Goal: Find specific page/section: Find specific page/section

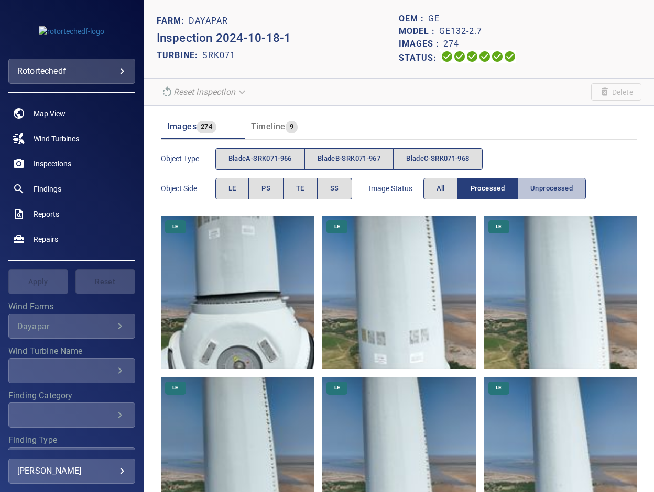
click at [545, 192] on span "Unprocessed" at bounding box center [551, 189] width 42 height 12
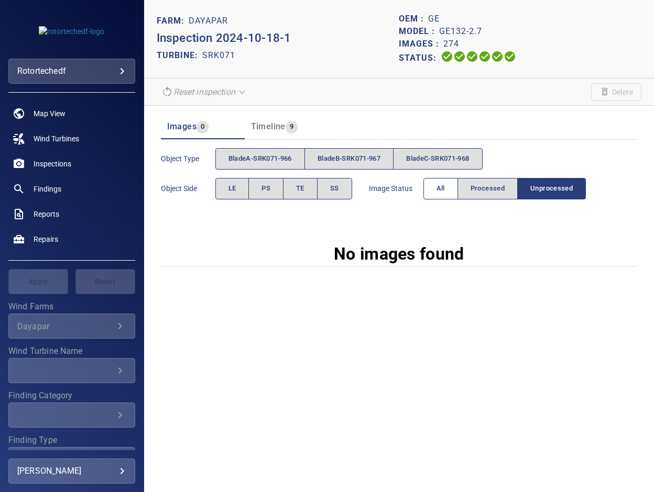
click at [430, 188] on button "All" at bounding box center [440, 188] width 35 height 21
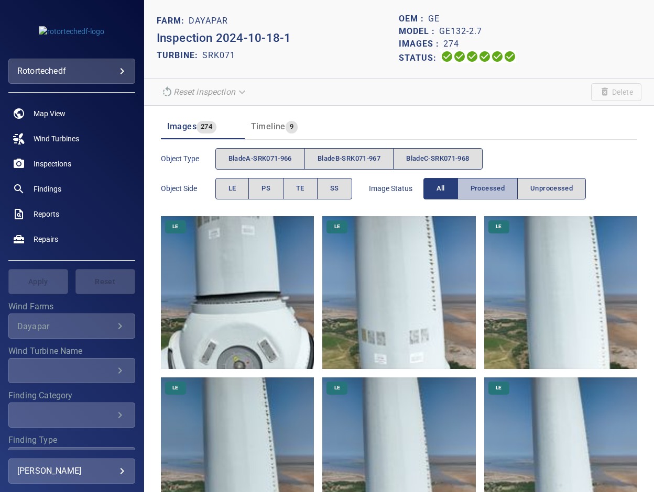
click at [494, 191] on span "Processed" at bounding box center [487, 189] width 34 height 12
click at [544, 188] on span "Unprocessed" at bounding box center [551, 189] width 42 height 12
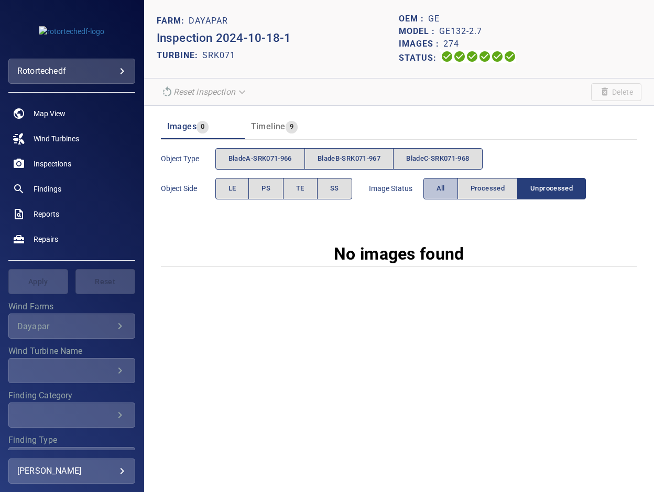
click at [433, 188] on button "All" at bounding box center [440, 188] width 35 height 21
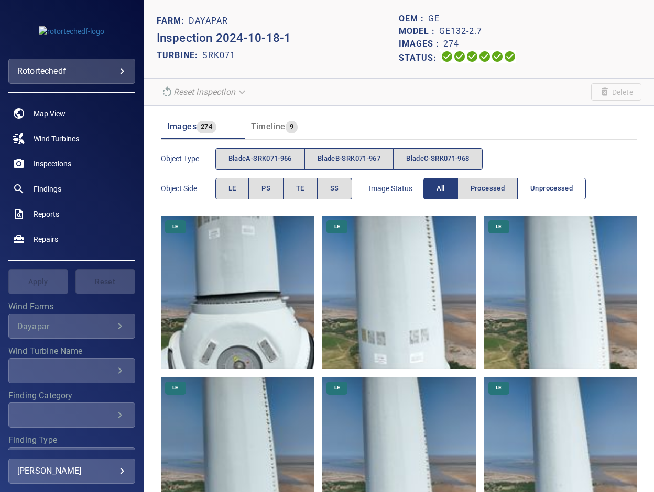
click at [560, 186] on span "Unprocessed" at bounding box center [551, 189] width 42 height 12
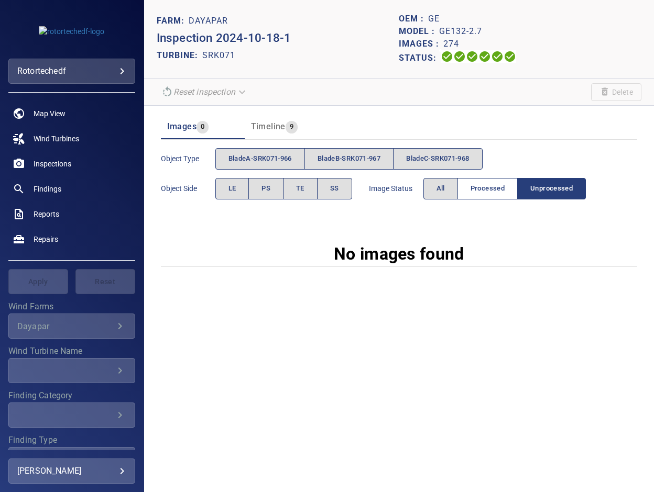
click at [479, 185] on span "Processed" at bounding box center [487, 189] width 34 height 12
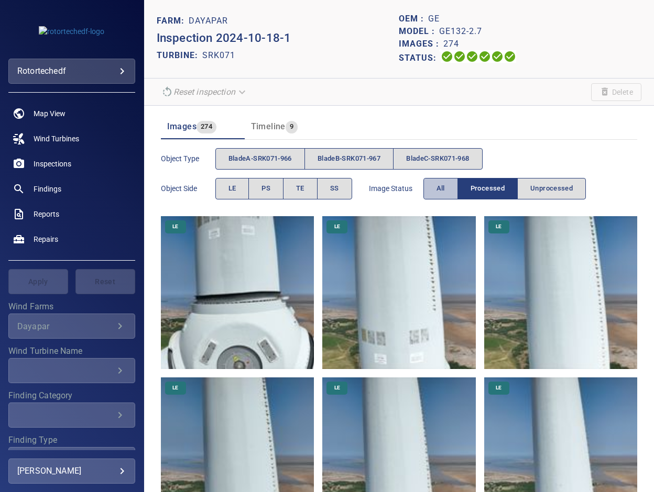
click at [442, 189] on span "All" at bounding box center [440, 189] width 8 height 12
